Goal: Find specific page/section: Find specific page/section

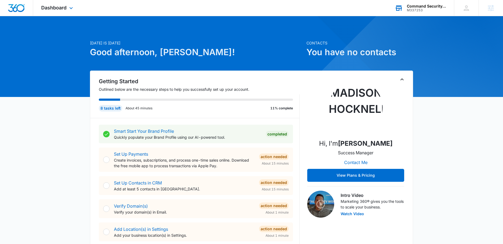
click at [403, 8] on div "Command Security And Investigations M337253 Your Accounts View All" at bounding box center [419, 8] width 67 height 16
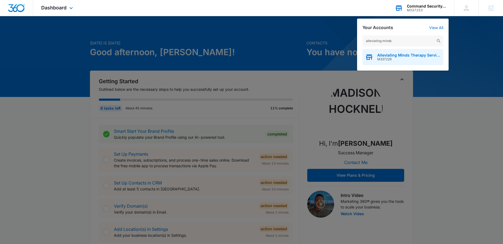
type input "alleviating minds"
click at [397, 56] on span "Alleviating Minds Therapy Services" at bounding box center [408, 55] width 63 height 4
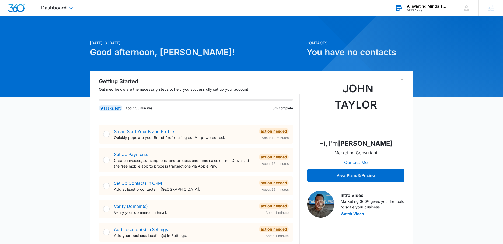
click at [412, 8] on div "Alleviating Minds Therapy Services" at bounding box center [426, 6] width 39 height 4
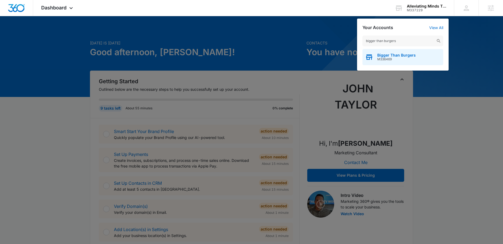
type input "bigger than burgers"
click at [407, 56] on span "Bigger Than Burgers" at bounding box center [396, 55] width 38 height 4
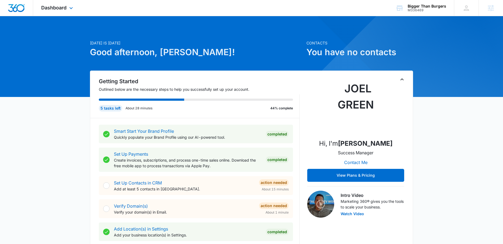
click at [75, 9] on div "Dashboard Apps Reputation Websites Forms CRM Email Social Shop Content Ads Inte…" at bounding box center [57, 8] width 49 height 16
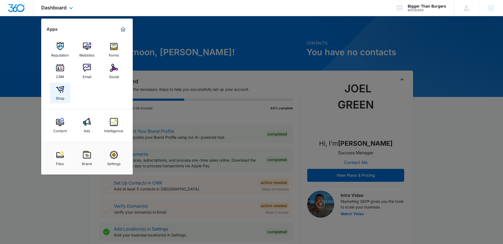
click at [60, 94] on div "Shop" at bounding box center [60, 96] width 9 height 7
